Goal: Transaction & Acquisition: Purchase product/service

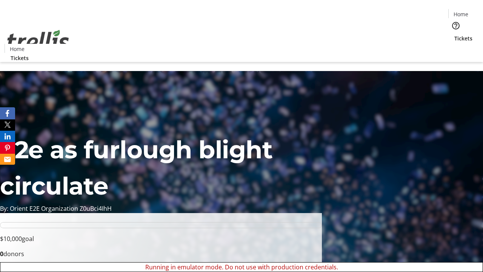
click at [462, 11] on span "Sign Up" at bounding box center [465, 10] width 22 height 9
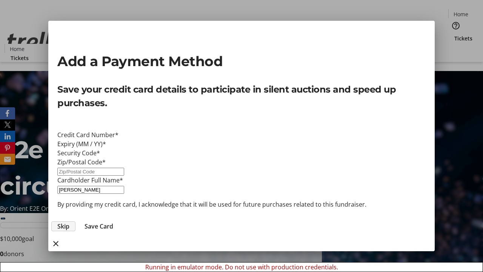
click at [69, 222] on span "Skip" at bounding box center [63, 226] width 12 height 9
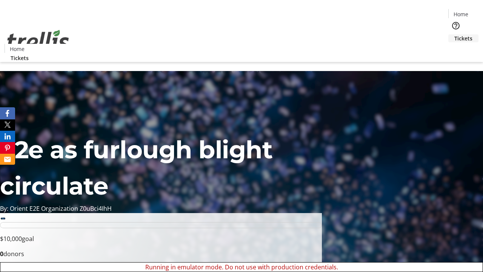
click at [455, 34] on span "Tickets" at bounding box center [464, 38] width 18 height 8
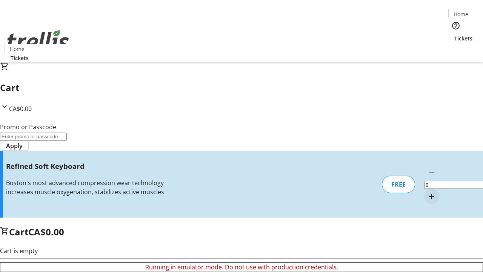
click at [427, 192] on mat-icon "Increment by one" at bounding box center [431, 196] width 9 height 9
type input "1"
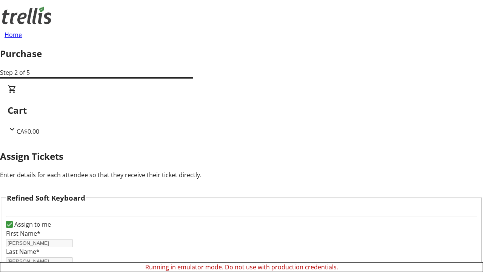
scroll to position [46, 0]
